Goal: Task Accomplishment & Management: Complete application form

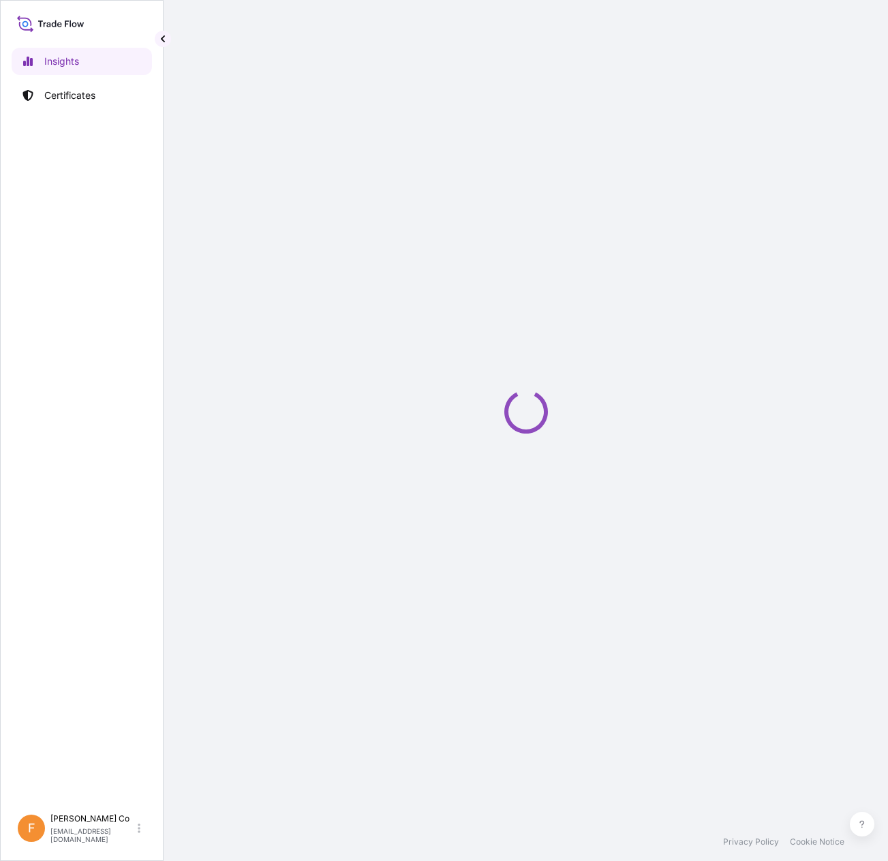
select select "2025"
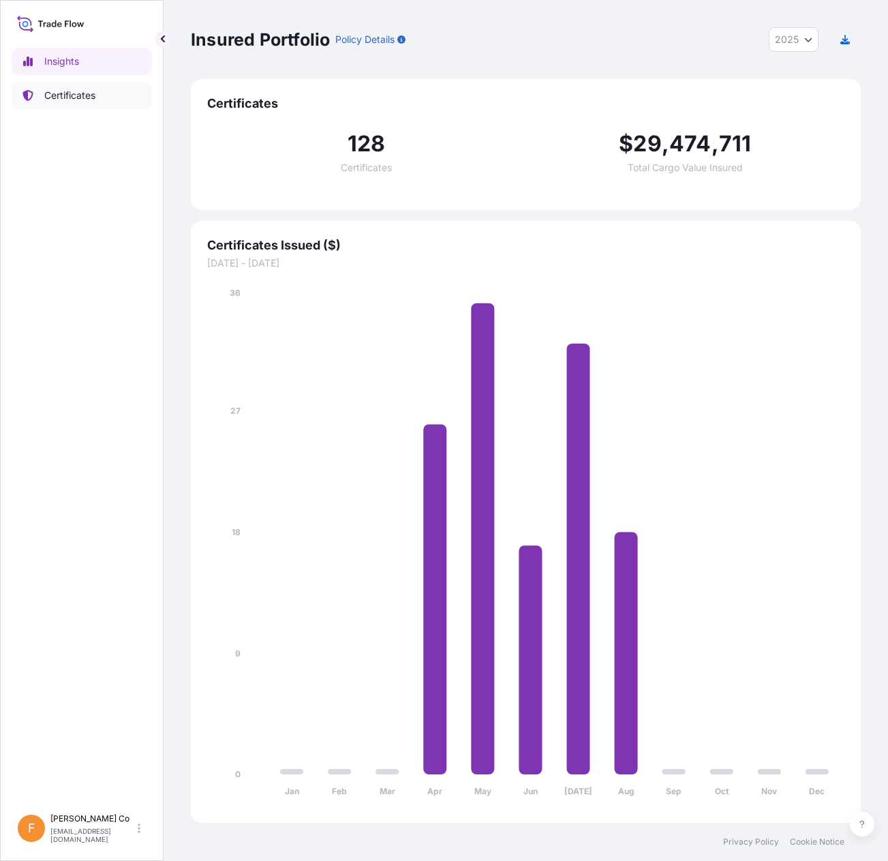
click at [74, 86] on link "Certificates" at bounding box center [82, 95] width 140 height 27
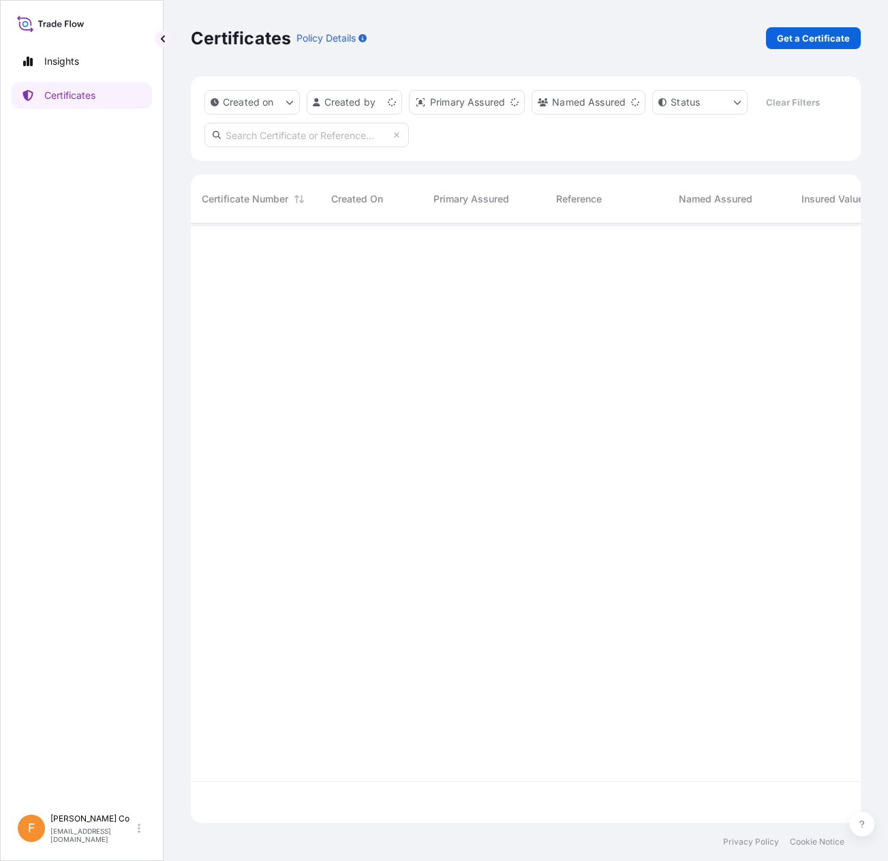
scroll to position [596, 660]
click at [806, 36] on p "Get a Certificate" at bounding box center [813, 38] width 73 height 14
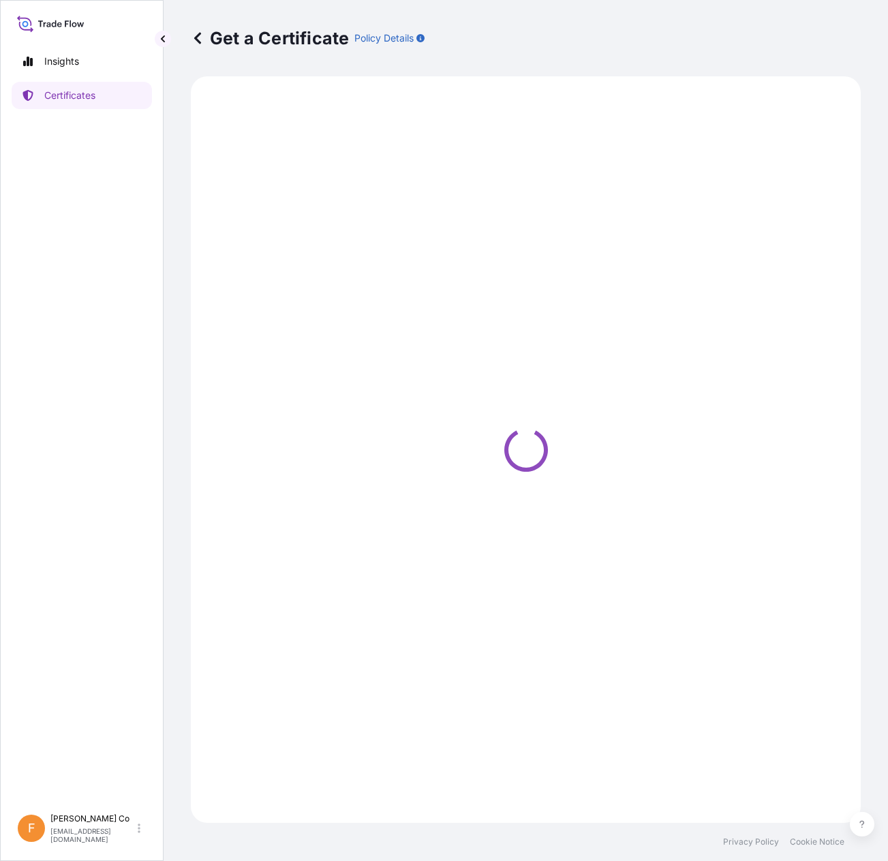
select select "Sea"
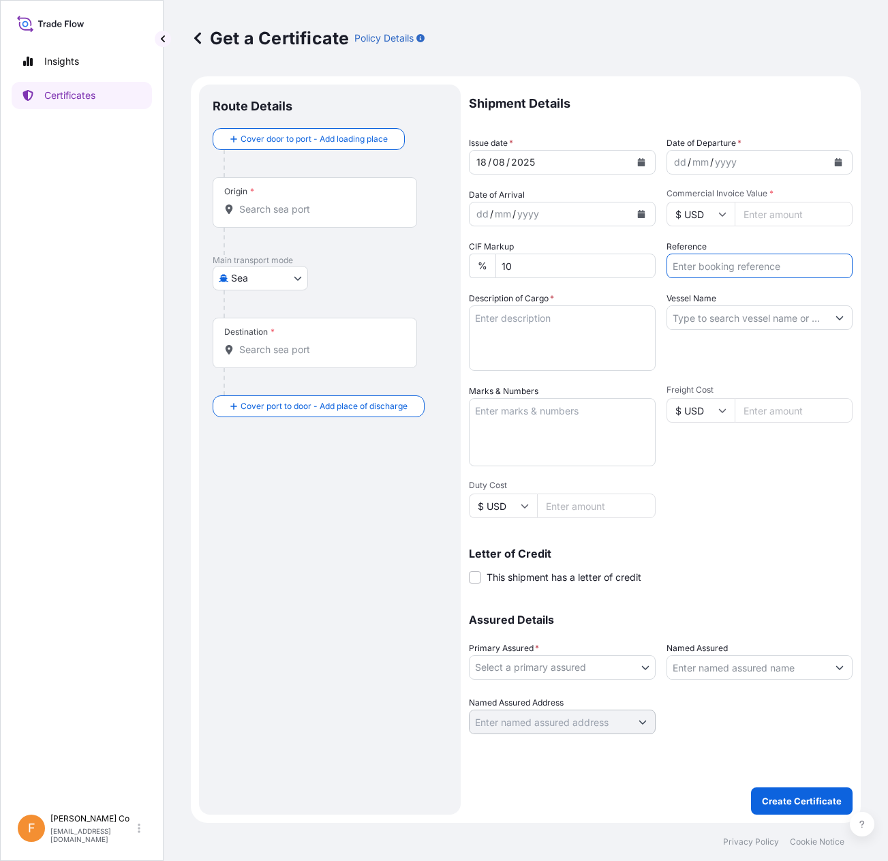
click at [724, 269] on input "Reference" at bounding box center [759, 265] width 187 height 25
paste input "81425804"
type input "81425804"
click at [641, 163] on icon "Calendar" at bounding box center [640, 162] width 7 height 8
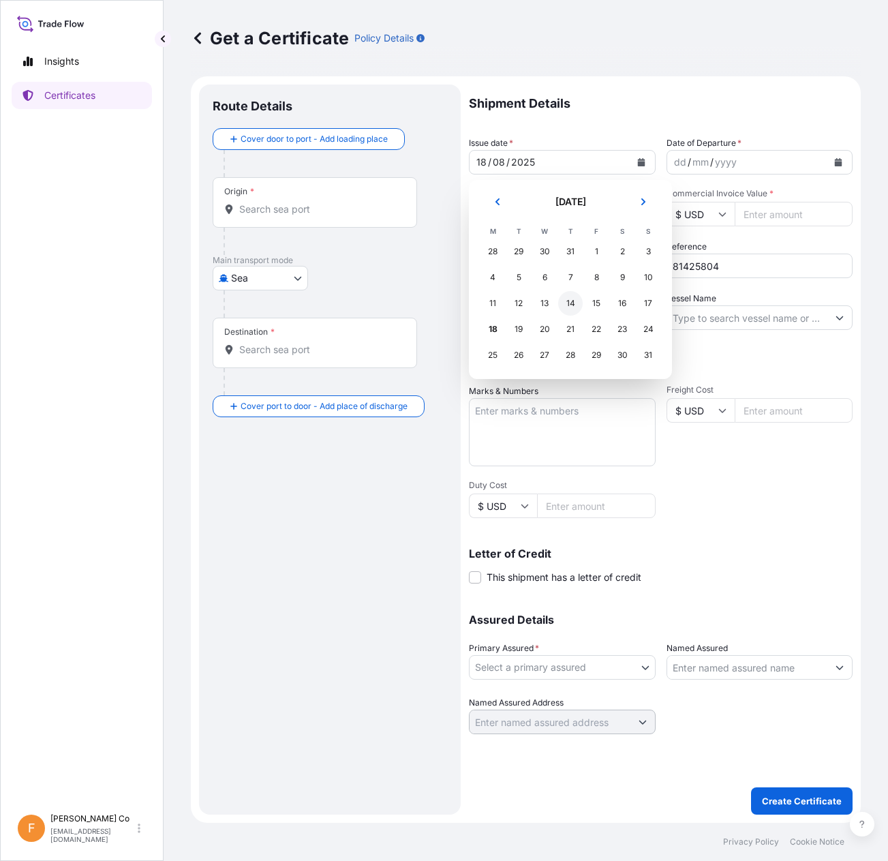
click at [571, 301] on div "14" at bounding box center [570, 303] width 25 height 25
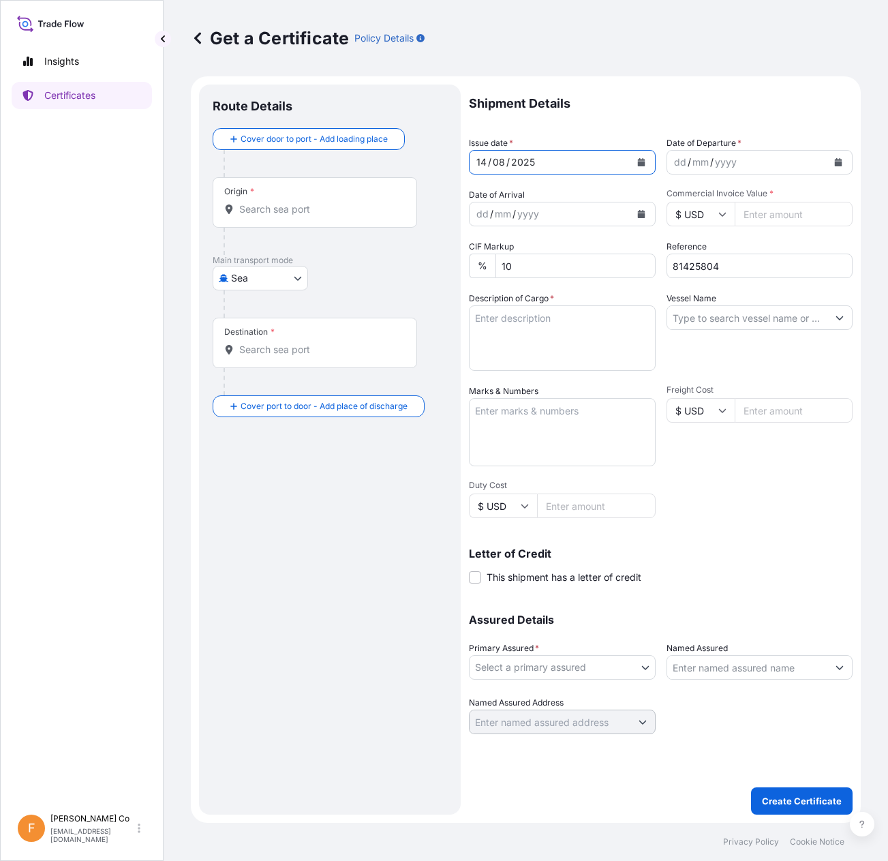
click at [842, 165] on button "Calendar" at bounding box center [838, 162] width 22 height 22
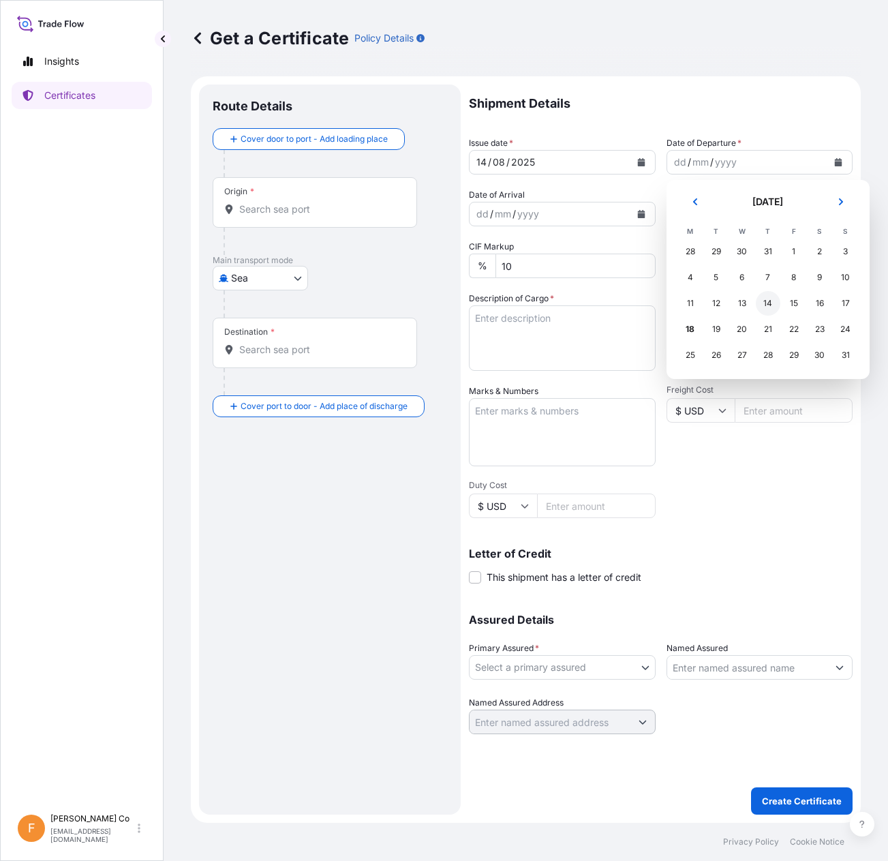
click at [767, 306] on div "14" at bounding box center [768, 303] width 25 height 25
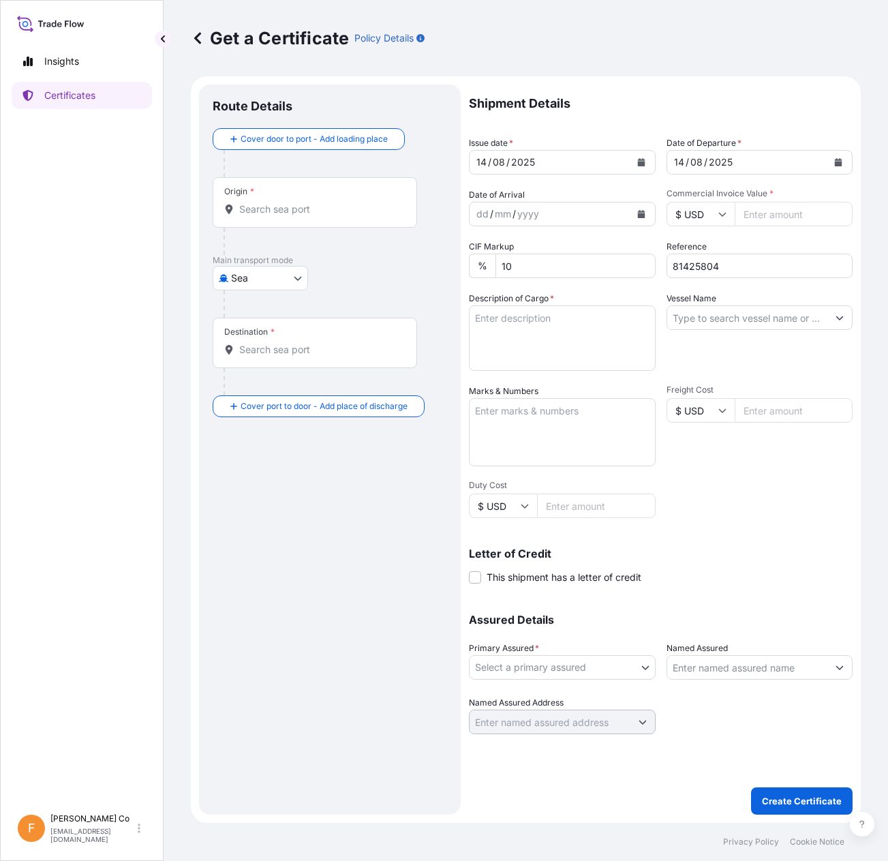
click at [775, 215] on input "Commercial Invoice Value *" at bounding box center [794, 214] width 119 height 25
paste input "24997.50"
type input "24997.50"
click at [517, 433] on textarea "Marks & Numbers" at bounding box center [562, 432] width 187 height 68
paste textarea "CONSIGNEE: POLYMER PROCESS INDUSTRIES ADDRESS: [STREET_ADDRESS] Attention: [PER…"
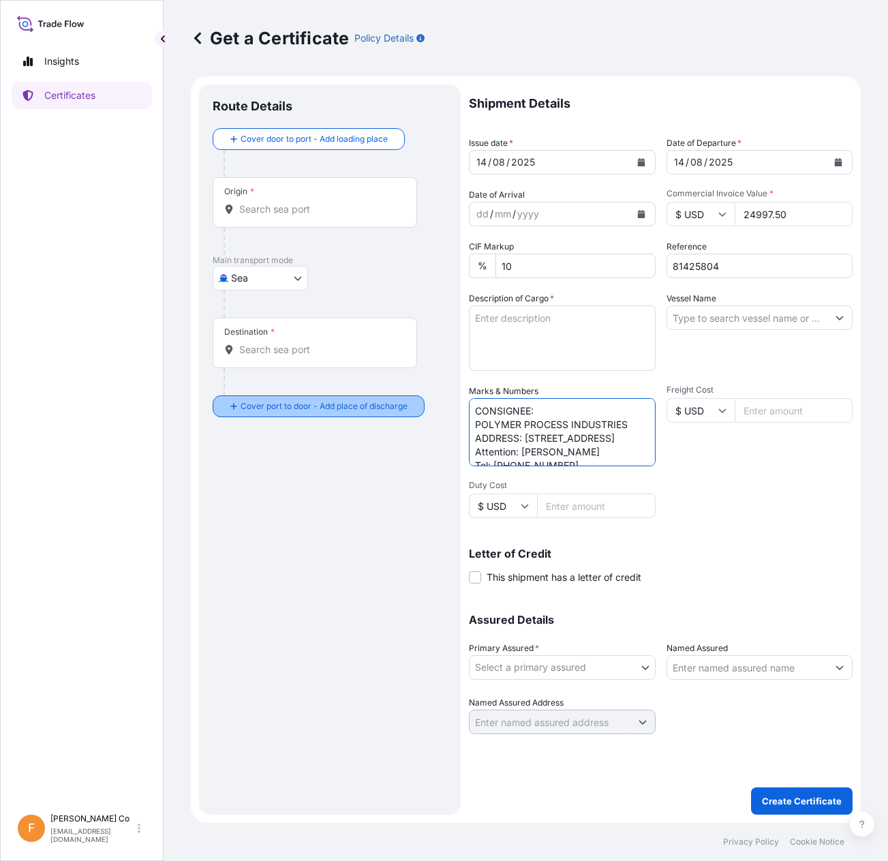
scroll to position [19, 0]
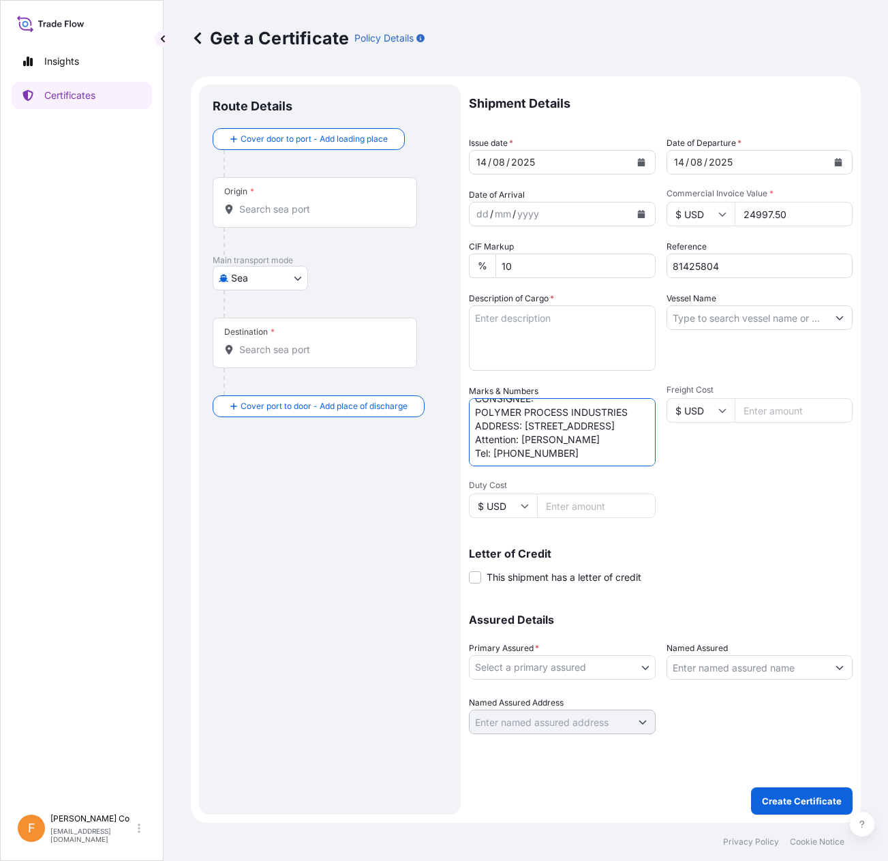
type textarea "CONSIGNEE: POLYMER PROCESS INDUSTRIES ADDRESS: [STREET_ADDRESS] Attention: [PER…"
click at [785, 322] on input "Vessel Name" at bounding box center [747, 317] width 161 height 25
paste input "MAERSK GATESHEAD 533W"
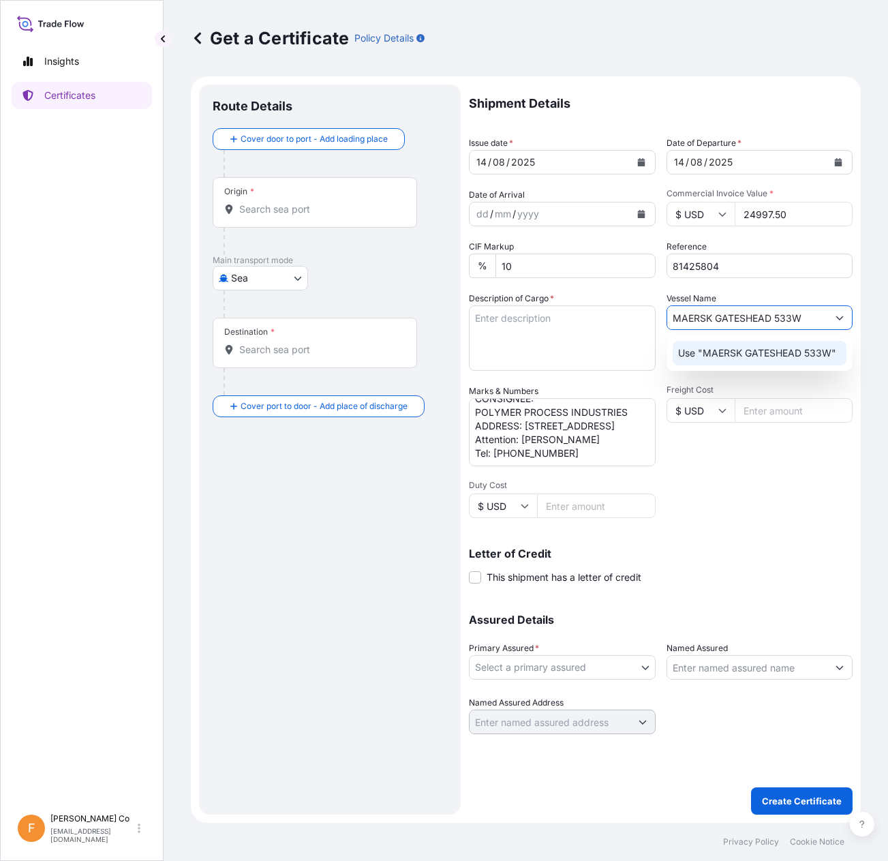
click at [737, 354] on p "Use "MAERSK GATESHEAD 533W"" at bounding box center [757, 353] width 158 height 14
type input "MAERSK GATESHEAD 533W"
click at [273, 212] on input "Origin *" at bounding box center [319, 209] width 161 height 14
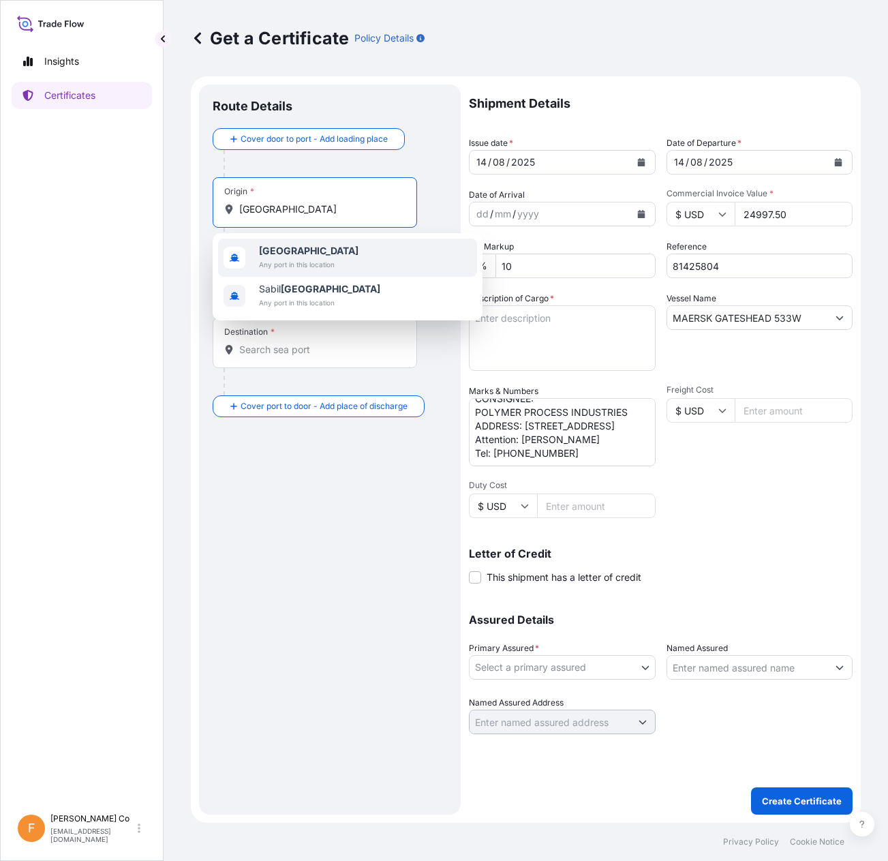
click at [309, 257] on span "[GEOGRAPHIC_DATA]" at bounding box center [308, 251] width 99 height 14
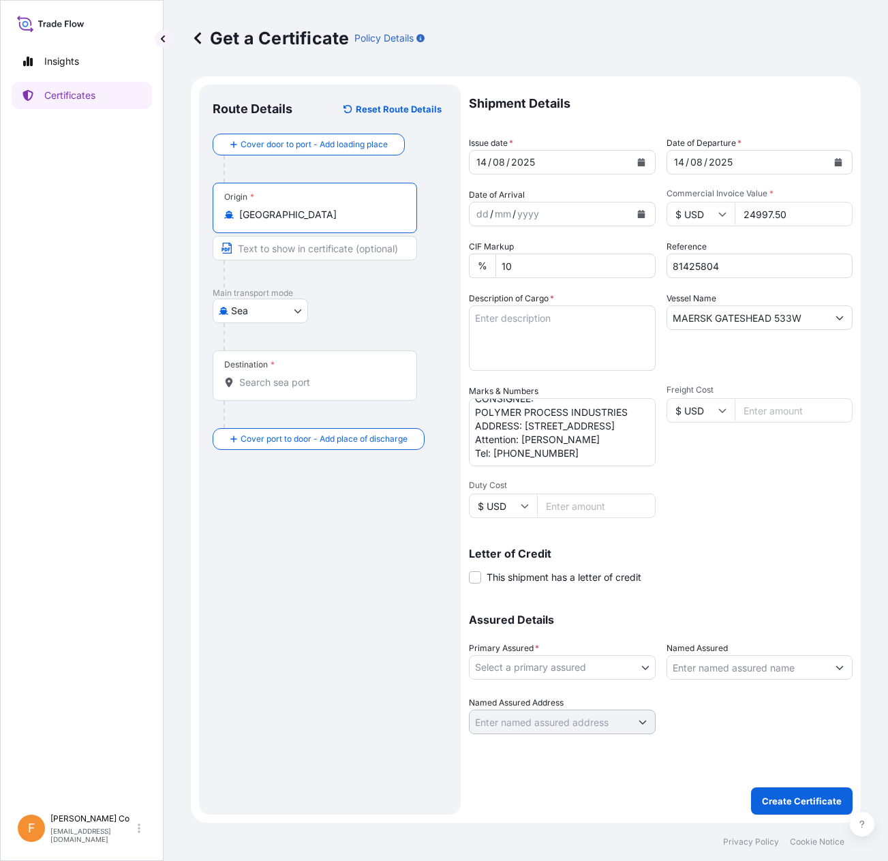
type input "[GEOGRAPHIC_DATA]"
click at [296, 249] on input "Text to appear on certificate" at bounding box center [315, 248] width 204 height 25
paste input "[GEOGRAPHIC_DATA] [GEOGRAPHIC_DATA]"
type input "[GEOGRAPHIC_DATA] [GEOGRAPHIC_DATA]"
click at [275, 388] on input "Destination *" at bounding box center [319, 382] width 161 height 14
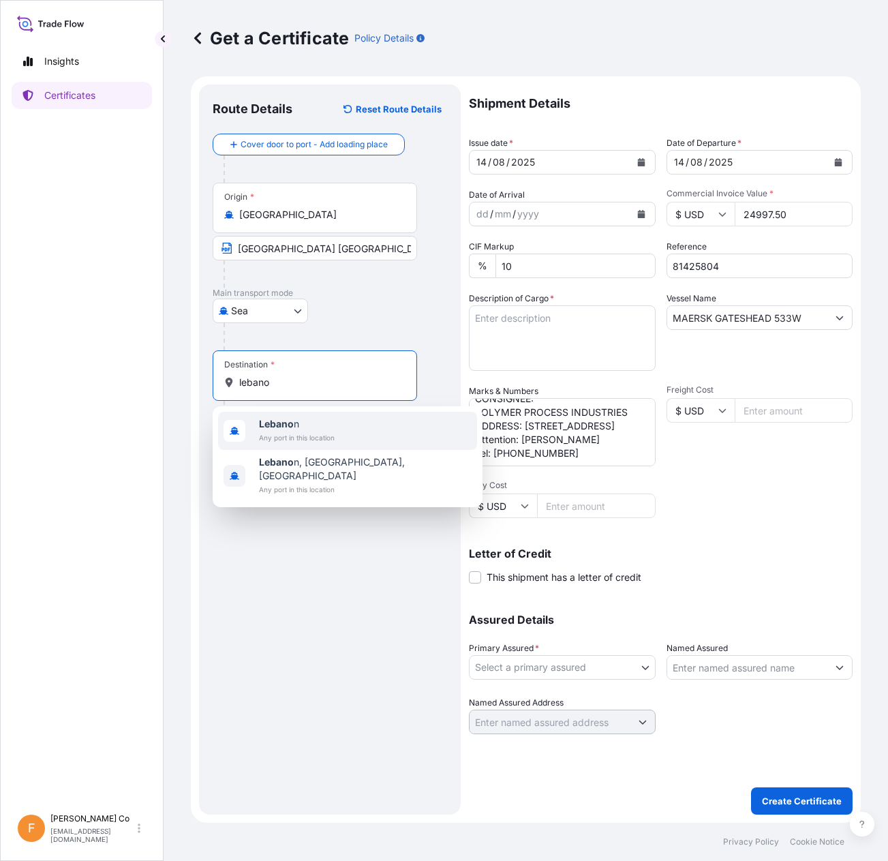
click at [294, 421] on span "Lebano n" at bounding box center [297, 424] width 76 height 14
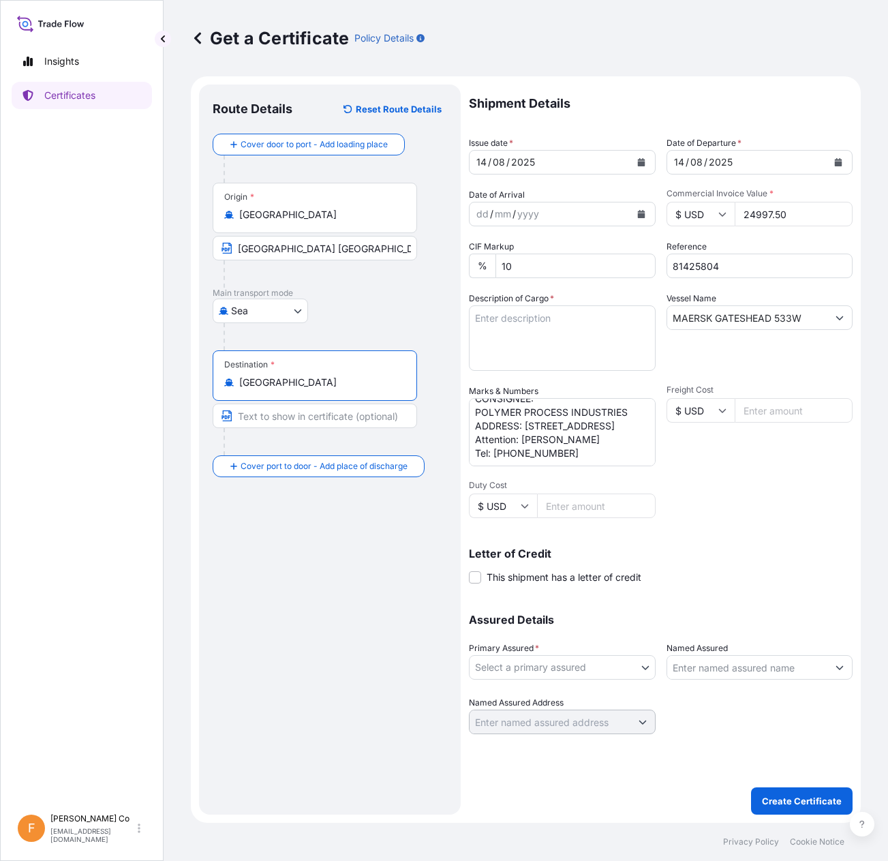
type input "[GEOGRAPHIC_DATA]"
click at [288, 420] on input "Text to appear on certificate" at bounding box center [315, 415] width 204 height 25
paste input "[GEOGRAPHIC_DATA], [GEOGRAPHIC_DATA]"
type input "[GEOGRAPHIC_DATA], [GEOGRAPHIC_DATA]"
click at [560, 322] on textarea "Description of Cargo *" at bounding box center [562, 337] width 187 height 65
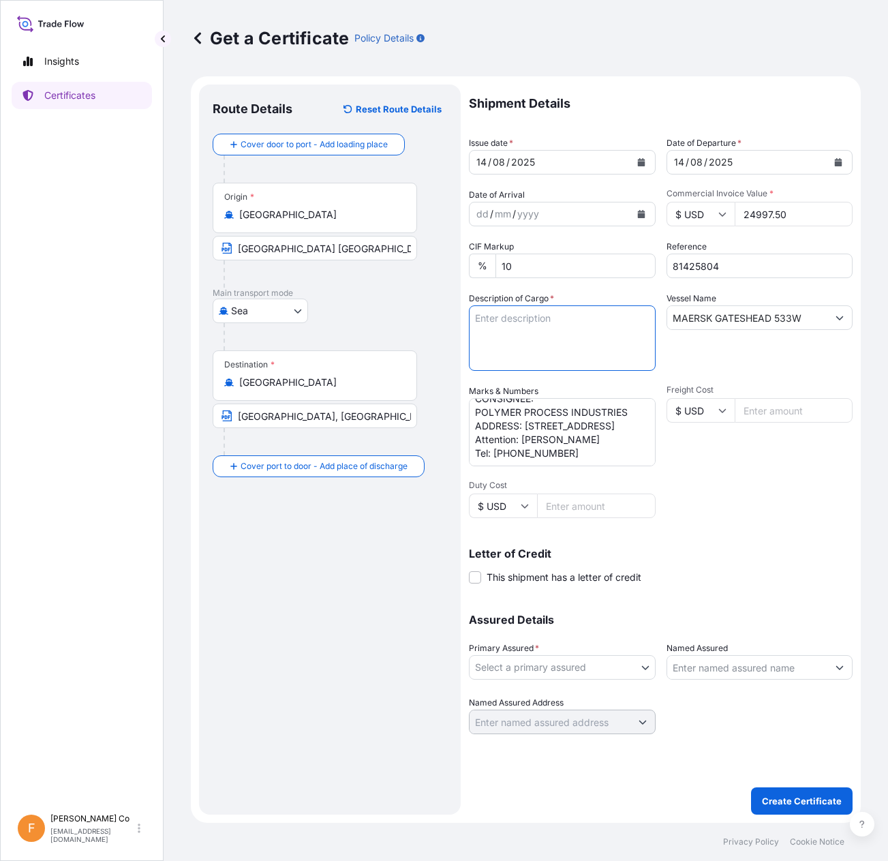
paste textarea "MARLEX HIGH DENSITY POLYETHYLENE RESIN HHM TR-144"
click at [592, 353] on textarea "MARLEX HIGH DENSITY POLYETHYLENE RESIN HHM TR-144" at bounding box center [562, 337] width 187 height 65
paste textarea "1 x 40 FT CONTAINER CONTAINING"
click at [585, 366] on textarea "1 x 40 FT CONTAINER CONTAINING MARLEX HIGH DENSITY POLYETHYLENE RESIN HHM TR-144" at bounding box center [562, 337] width 187 height 65
paste textarea "NET WEIGHT 24.75 MT GROSS WEIGHT 25.344 MT 990 BAGS PER CONTAINER 990 TOTAL BAG…"
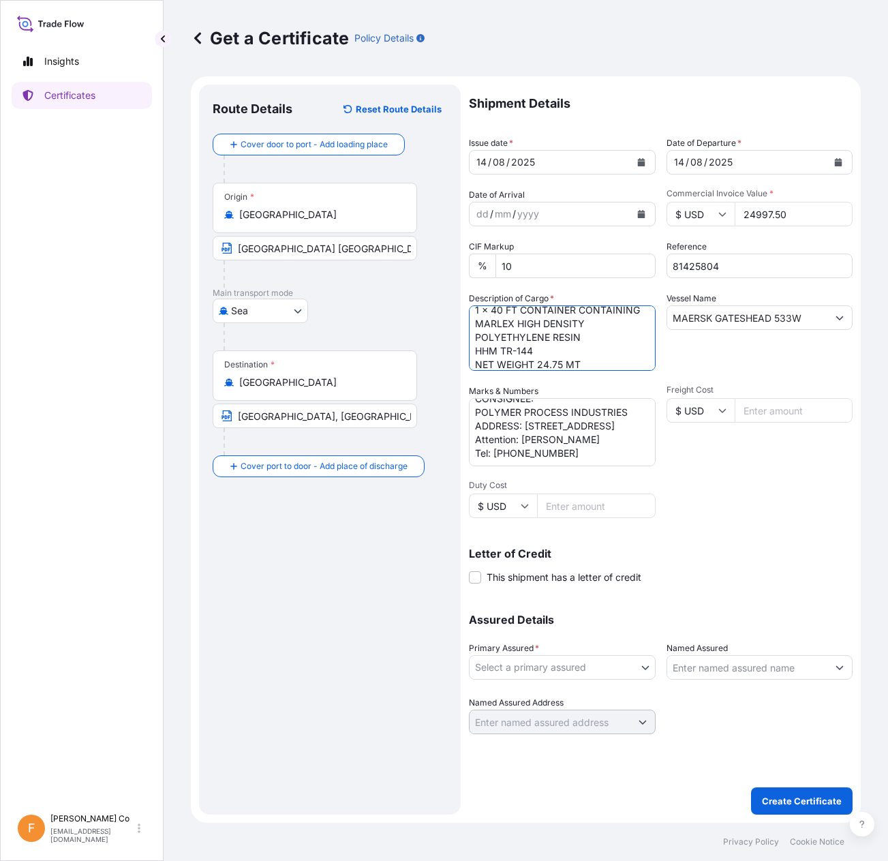
scroll to position [90, 0]
type textarea "1 x 40 FT CONTAINER CONTAINING MARLEX HIGH DENSITY POLYETHYLENE RESIN HHM TR-14…"
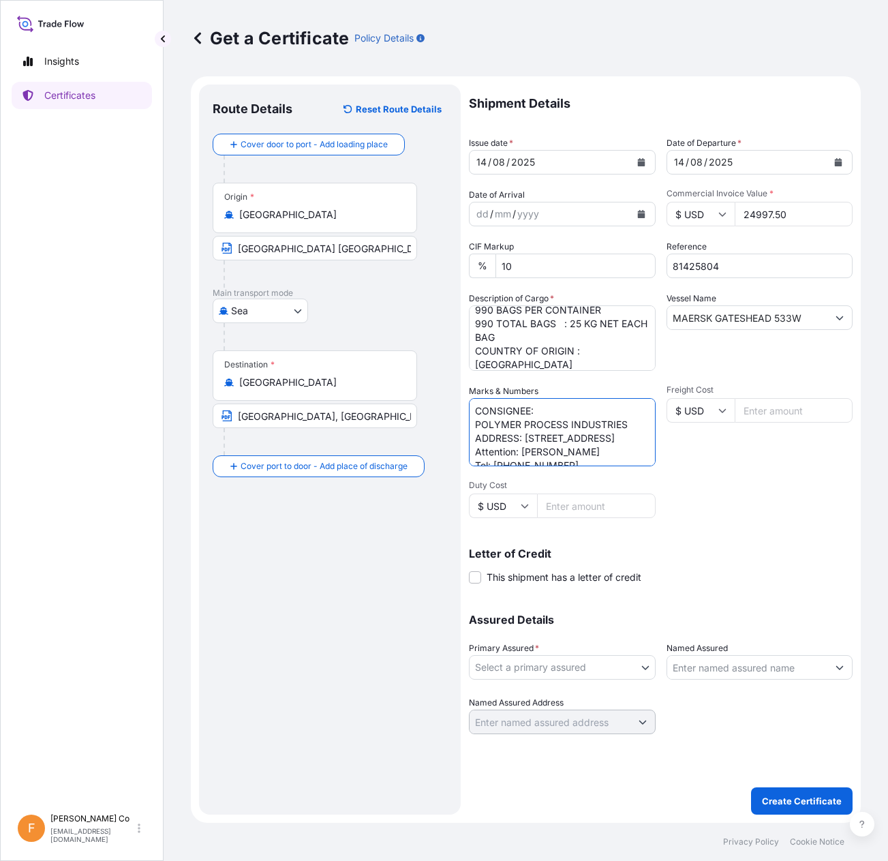
drag, startPoint x: 626, startPoint y: 405, endPoint x: 533, endPoint y: 404, distance: 93.4
click at [533, 404] on textarea "CONSIGNEE: POLYMER PROCESS INDUSTRIES ADDRESS: [STREET_ADDRESS] Attention: [PER…" at bounding box center [562, 432] width 187 height 68
click at [562, 417] on textarea "CONSIGNEE: POLYMER PROCESS INDUSTRIES ADDRESS: [STREET_ADDRESS] Attention: [PER…" at bounding box center [562, 432] width 187 height 68
drag, startPoint x: 628, startPoint y: 422, endPoint x: 427, endPoint y: 425, distance: 201.0
click at [427, 425] on form "Route Details Reset Route Details Cover door to port - Add loading place Place …" at bounding box center [526, 449] width 670 height 746
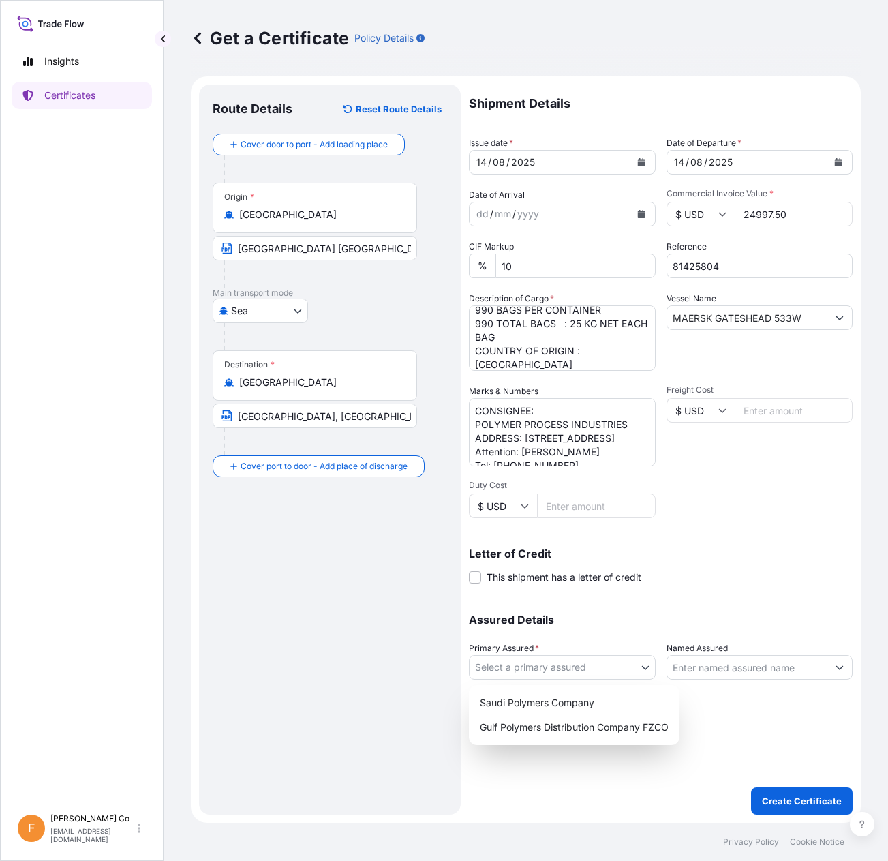
click at [627, 662] on body "Insights Certificates F [PERSON_NAME] Co [EMAIL_ADDRESS][DOMAIN_NAME] Get a Cer…" at bounding box center [444, 430] width 888 height 861
click at [609, 719] on div "Gulf Polymers Distribution Company FZCO" at bounding box center [574, 727] width 200 height 25
select select "31643"
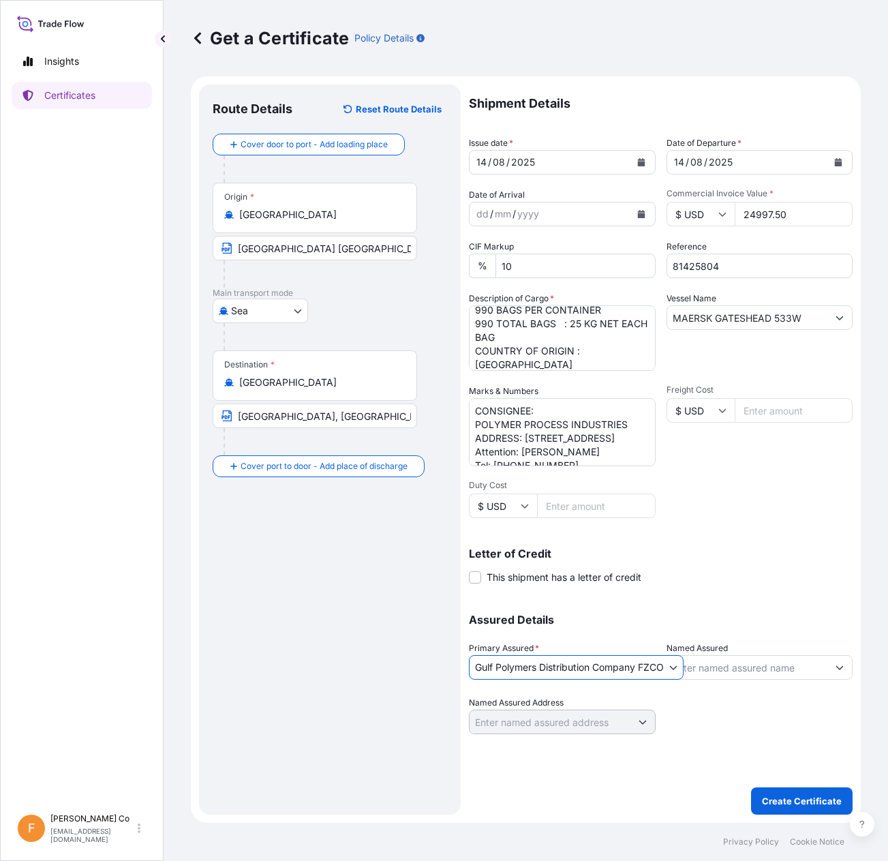
click at [741, 675] on input "Named Assured" at bounding box center [747, 667] width 161 height 25
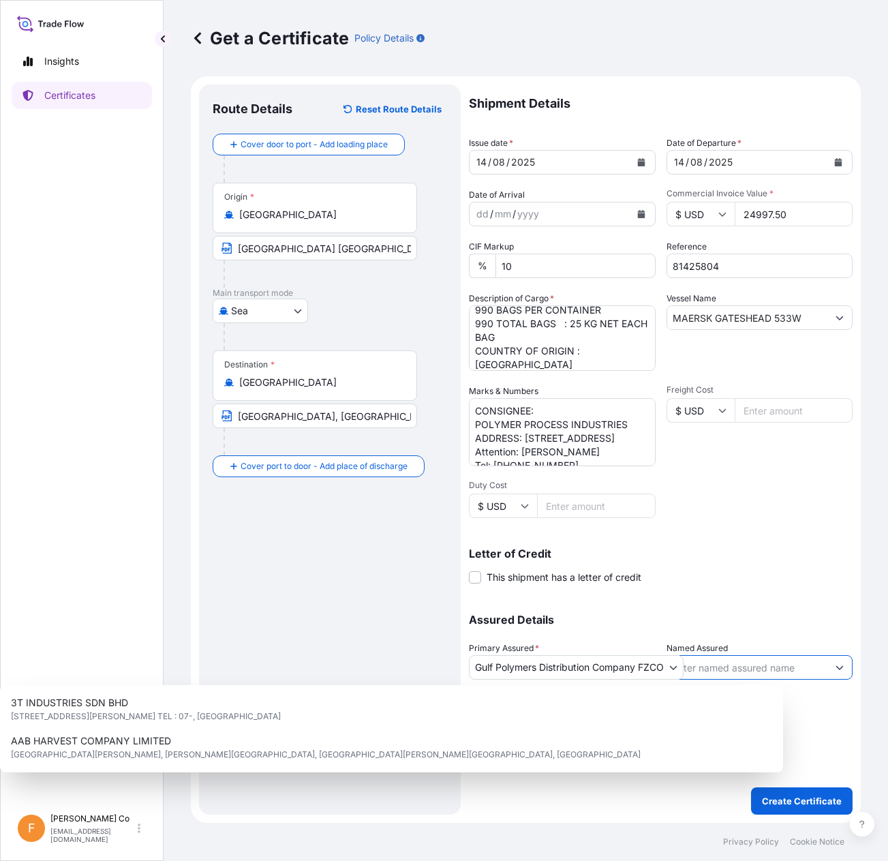
paste input "POLYMER PROCESS INDUSTRIES"
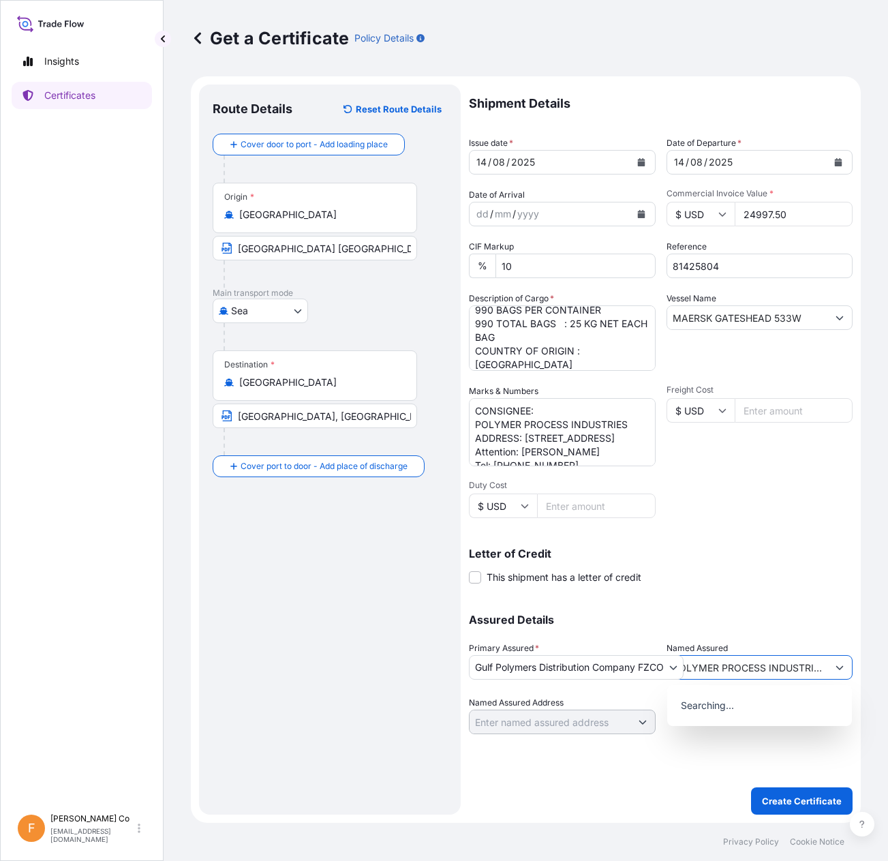
scroll to position [0, 2]
type input "POLYMER PROCESS INDUSTRIES"
click at [782, 570] on div "Letter of Credit This shipment has a letter of credit Letter of credit * Letter…" at bounding box center [661, 566] width 384 height 36
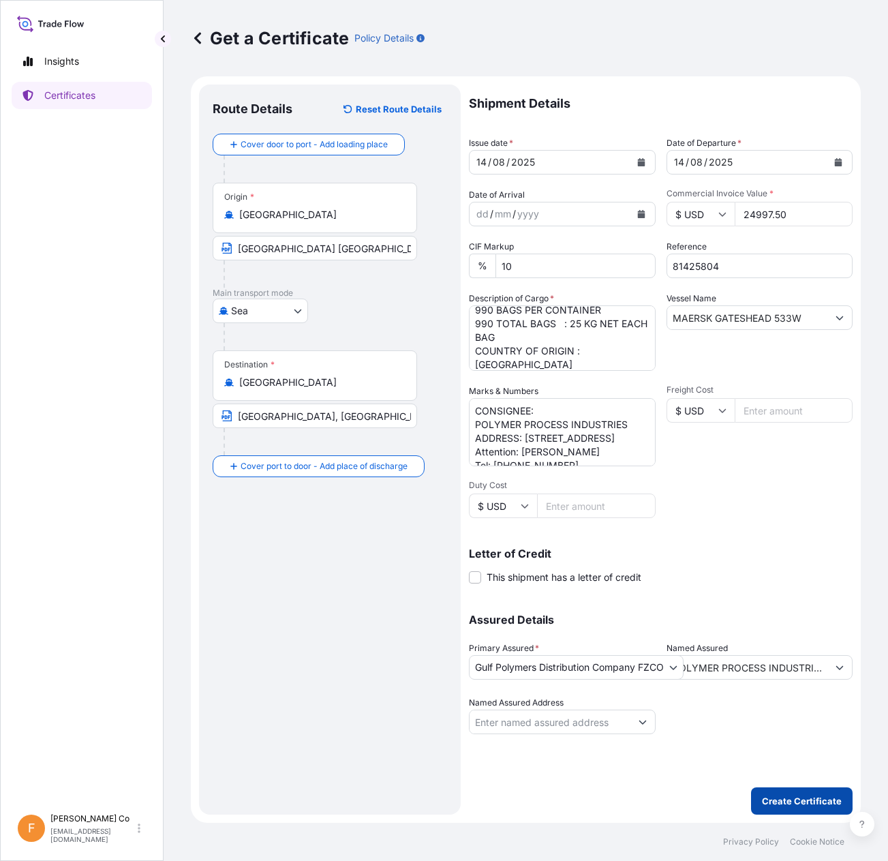
click at [784, 796] on p "Create Certificate" at bounding box center [802, 801] width 80 height 14
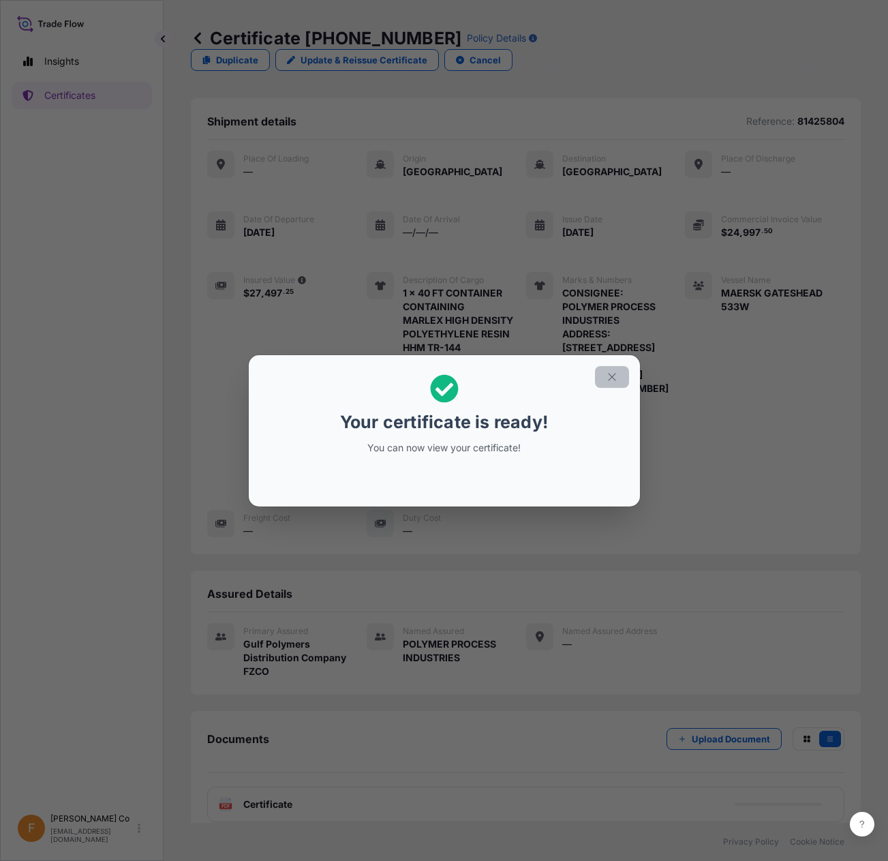
click at [604, 380] on button "button" at bounding box center [612, 377] width 34 height 22
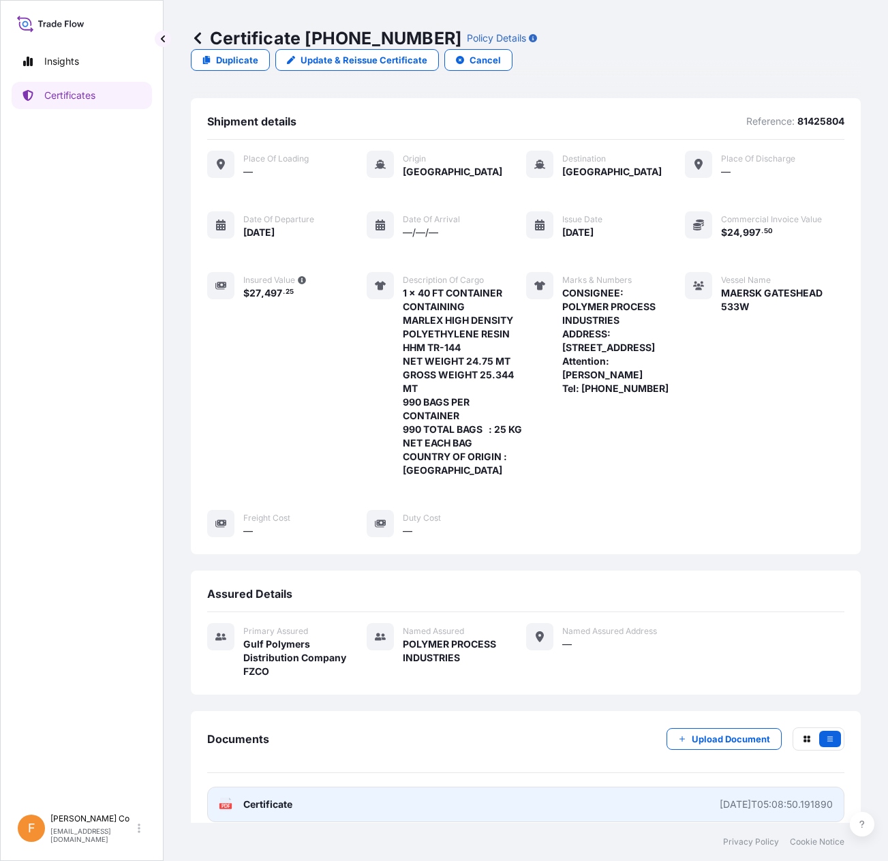
click at [696, 786] on link "PDF Certificate [DATE]T05:08:50.191890" at bounding box center [525, 803] width 637 height 35
